Goal: Information Seeking & Learning: Learn about a topic

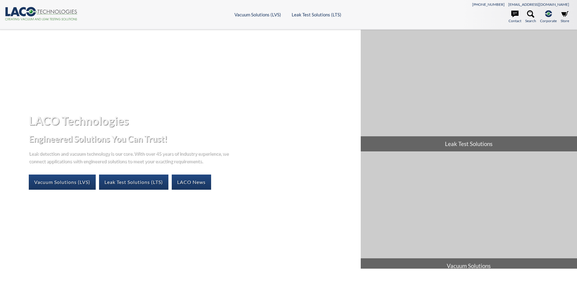
select select "언어 번역 위젯"
click at [142, 181] on link "Leak Test Solutions (LTS)" at bounding box center [133, 181] width 69 height 15
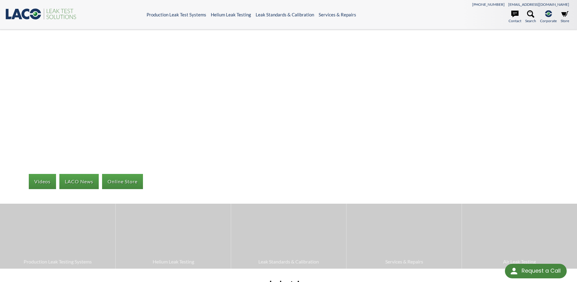
scroll to position [40, 0]
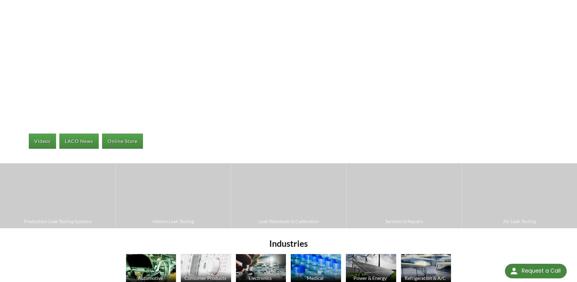
select select "언어 번역 위젯"
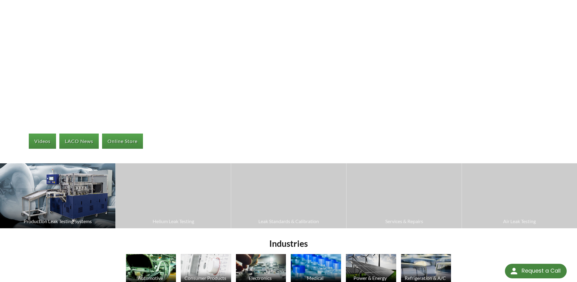
click at [70, 222] on span "Production Leak Testing Systems" at bounding box center [57, 221] width 109 height 8
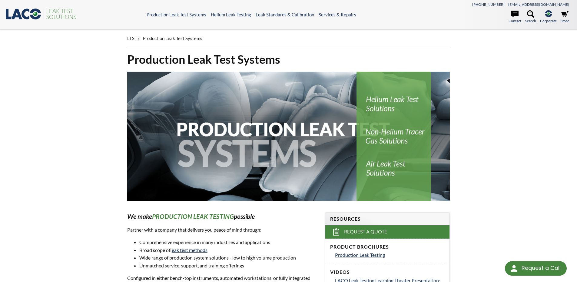
select select "언어 번역 위젯"
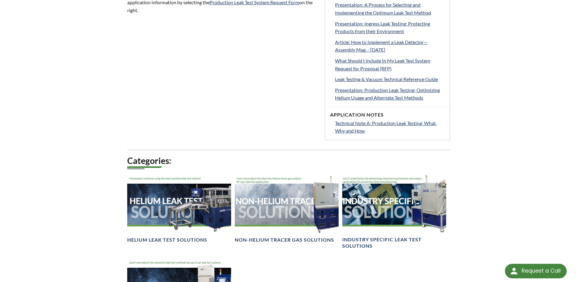
scroll to position [364, 0]
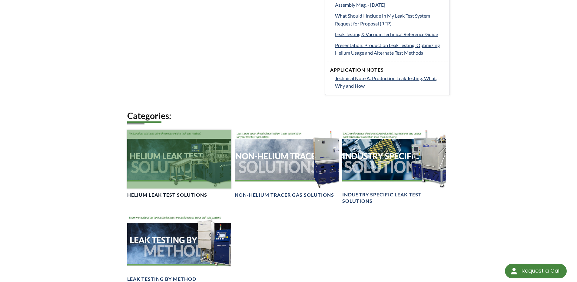
click at [196, 177] on div at bounding box center [179, 159] width 104 height 58
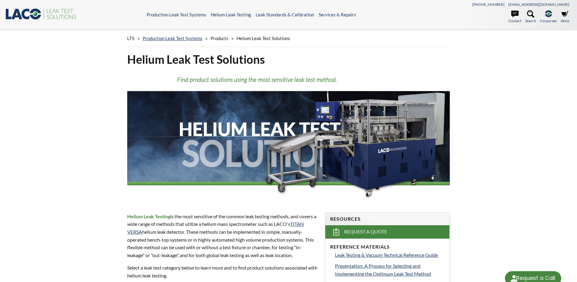
select select "언어 번역 위젯"
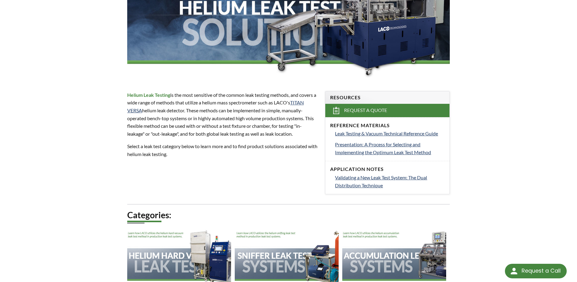
scroll to position [202, 0]
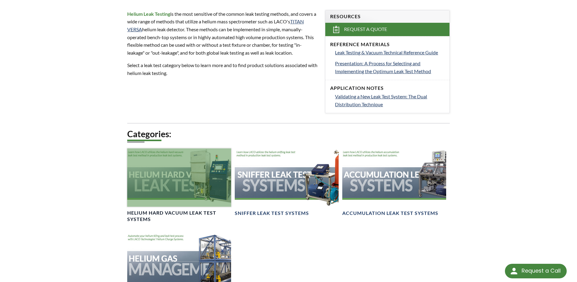
click at [179, 192] on div at bounding box center [179, 177] width 104 height 58
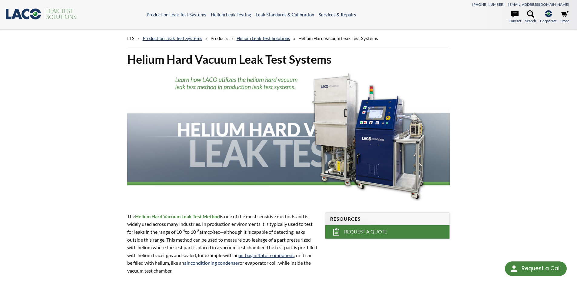
select select "언어 번역 위젯"
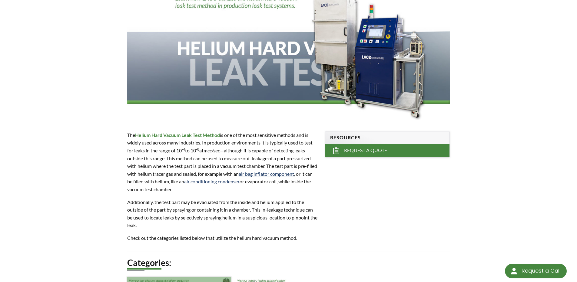
scroll to position [18, 0]
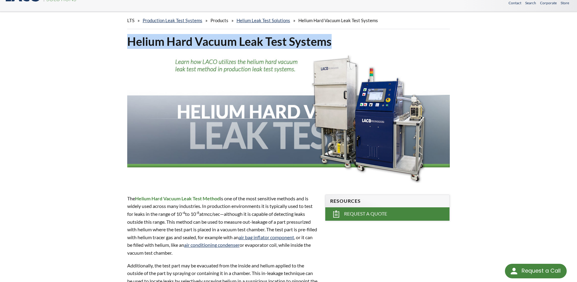
drag, startPoint x: 130, startPoint y: 43, endPoint x: 330, endPoint y: 48, distance: 200.1
click at [330, 48] on h1 "Helium Hard Vacuum Leak Test Systems" at bounding box center [288, 41] width 323 height 15
copy h1 "Helium Hard Vacuum Leak Test Systems"
